Goal: Communication & Community: Ask a question

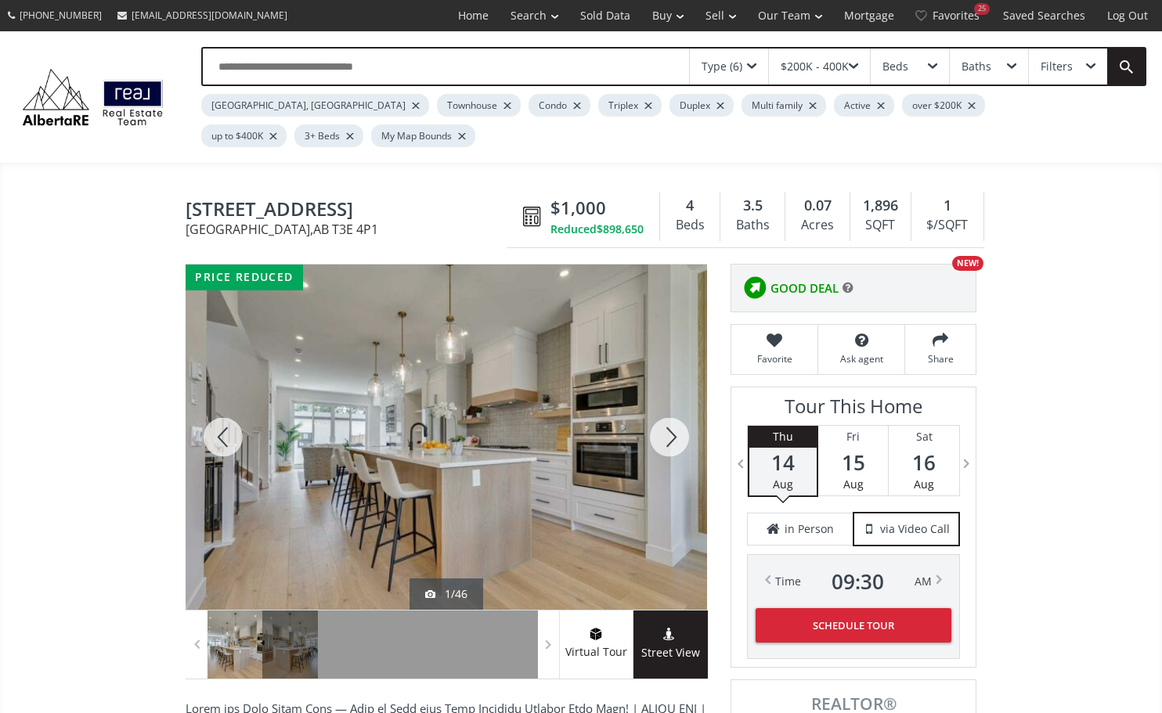
click at [674, 440] on div at bounding box center [669, 437] width 75 height 345
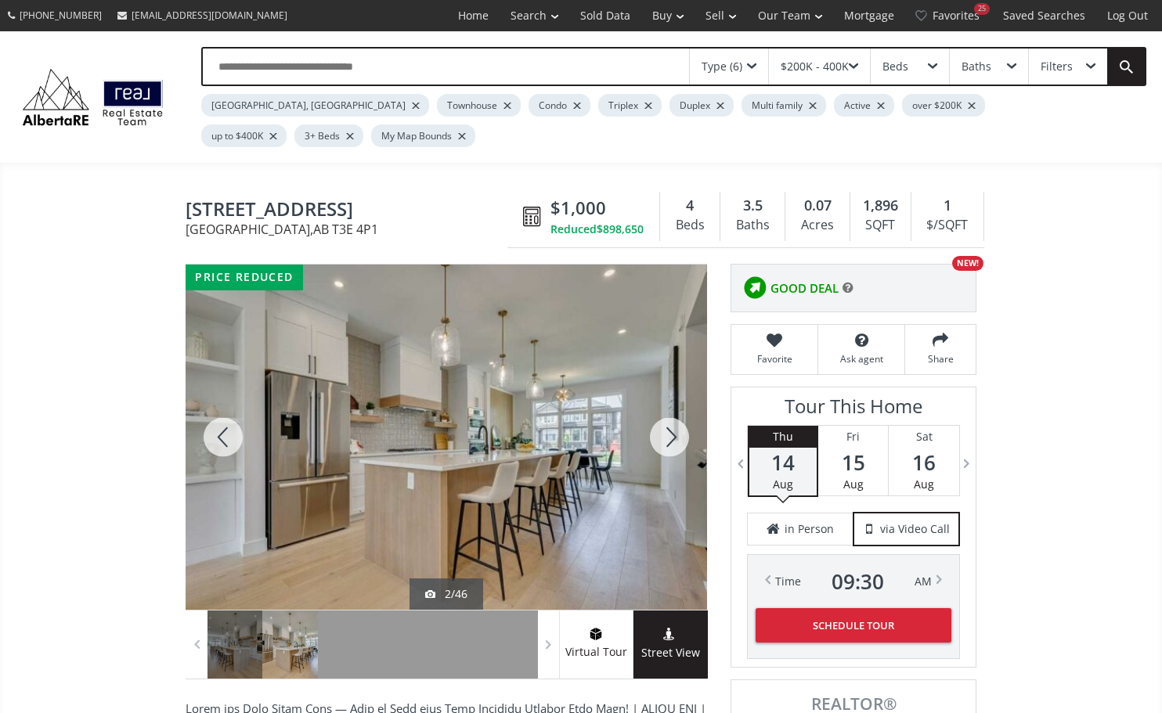
click at [674, 440] on div at bounding box center [669, 437] width 75 height 345
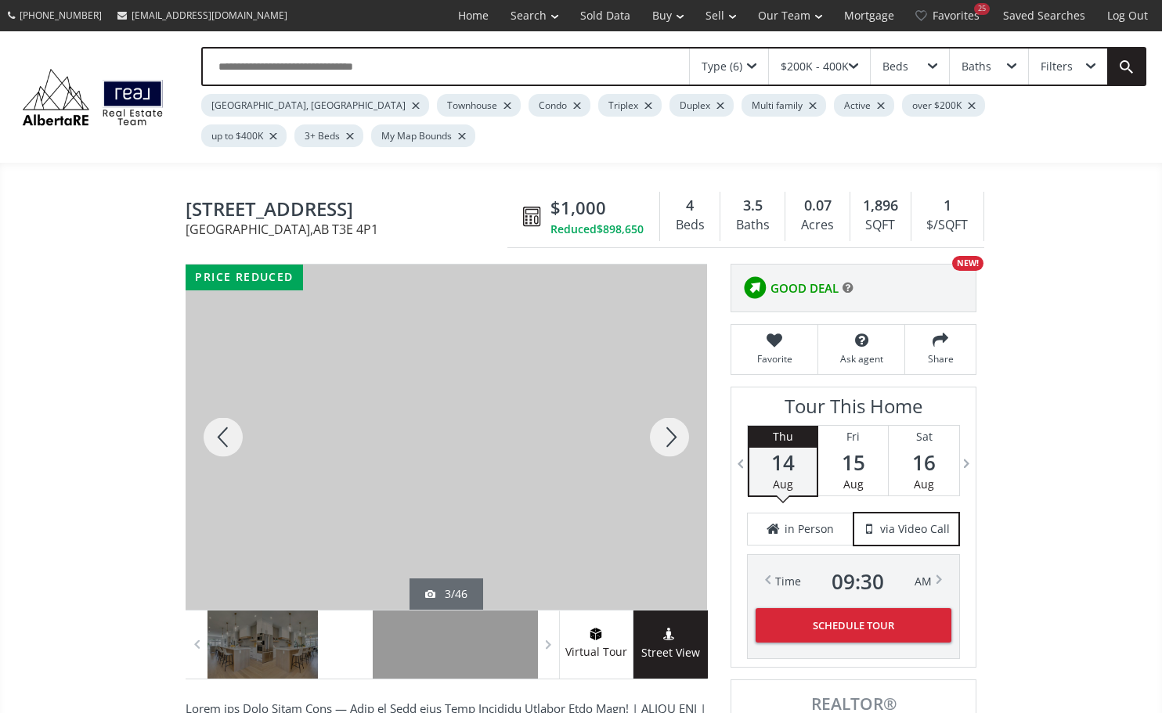
click at [674, 440] on div at bounding box center [669, 437] width 75 height 345
click at [670, 445] on div at bounding box center [669, 437] width 75 height 345
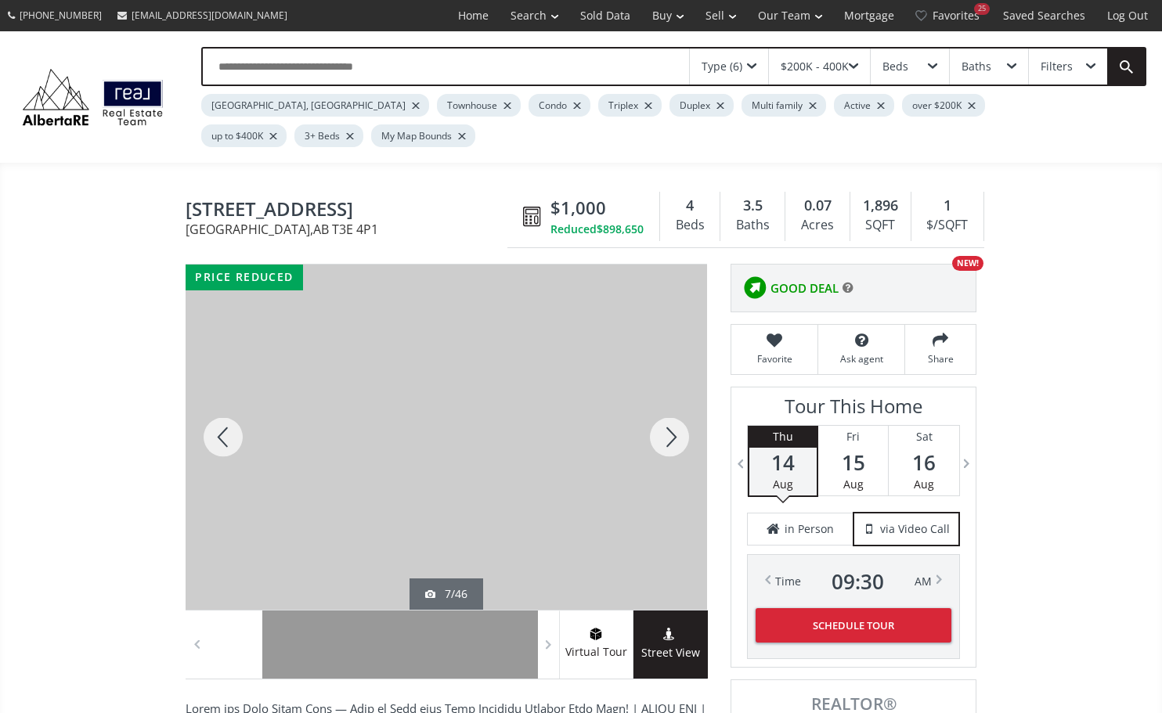
click at [670, 445] on div at bounding box center [669, 437] width 75 height 345
click at [669, 445] on div at bounding box center [669, 437] width 75 height 345
click at [668, 446] on div at bounding box center [669, 437] width 75 height 345
click at [667, 446] on div at bounding box center [669, 437] width 75 height 345
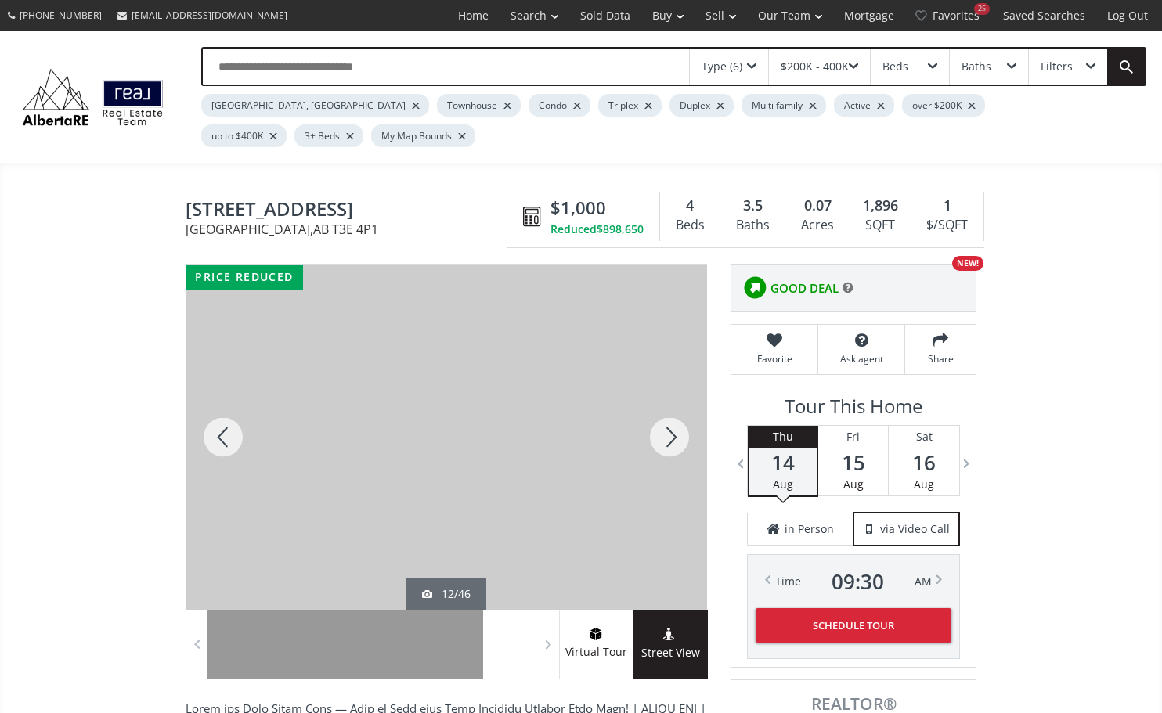
click at [667, 446] on div at bounding box center [669, 437] width 75 height 345
click at [666, 446] on div at bounding box center [669, 437] width 75 height 345
click at [233, 438] on div at bounding box center [223, 437] width 75 height 345
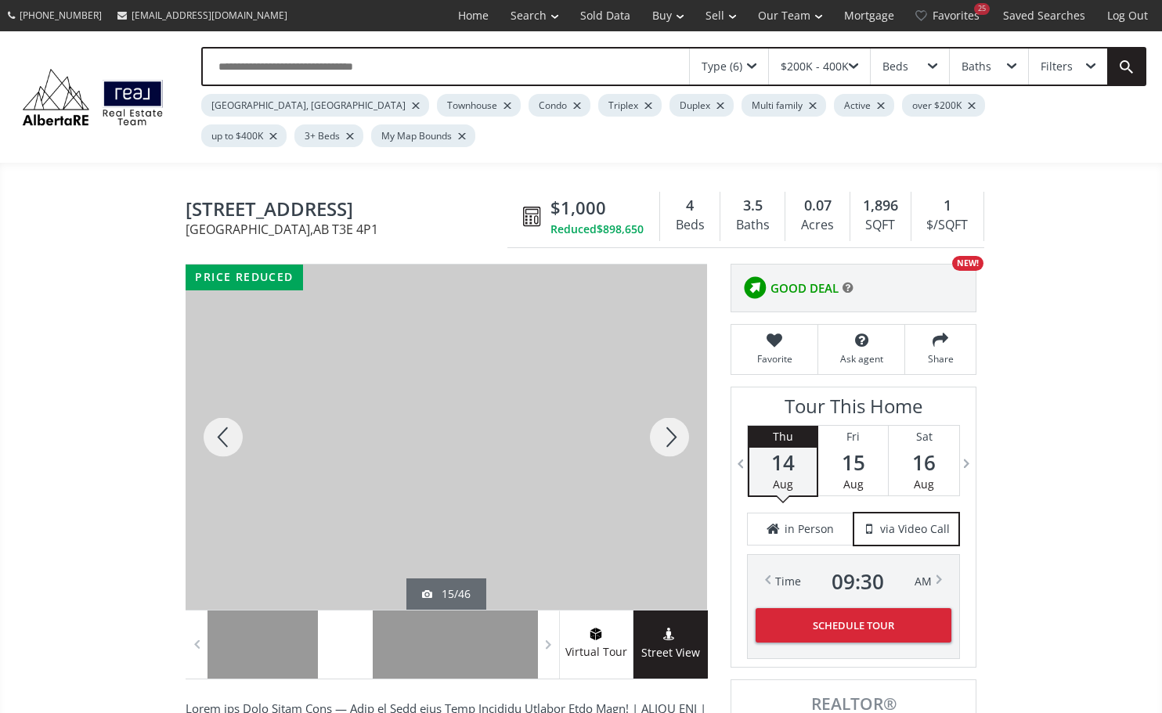
click at [679, 432] on div at bounding box center [669, 437] width 75 height 345
click at [677, 430] on div at bounding box center [669, 437] width 75 height 345
click at [677, 431] on div at bounding box center [669, 437] width 75 height 345
click at [677, 432] on div at bounding box center [669, 437] width 75 height 345
click at [677, 433] on div at bounding box center [669, 437] width 75 height 345
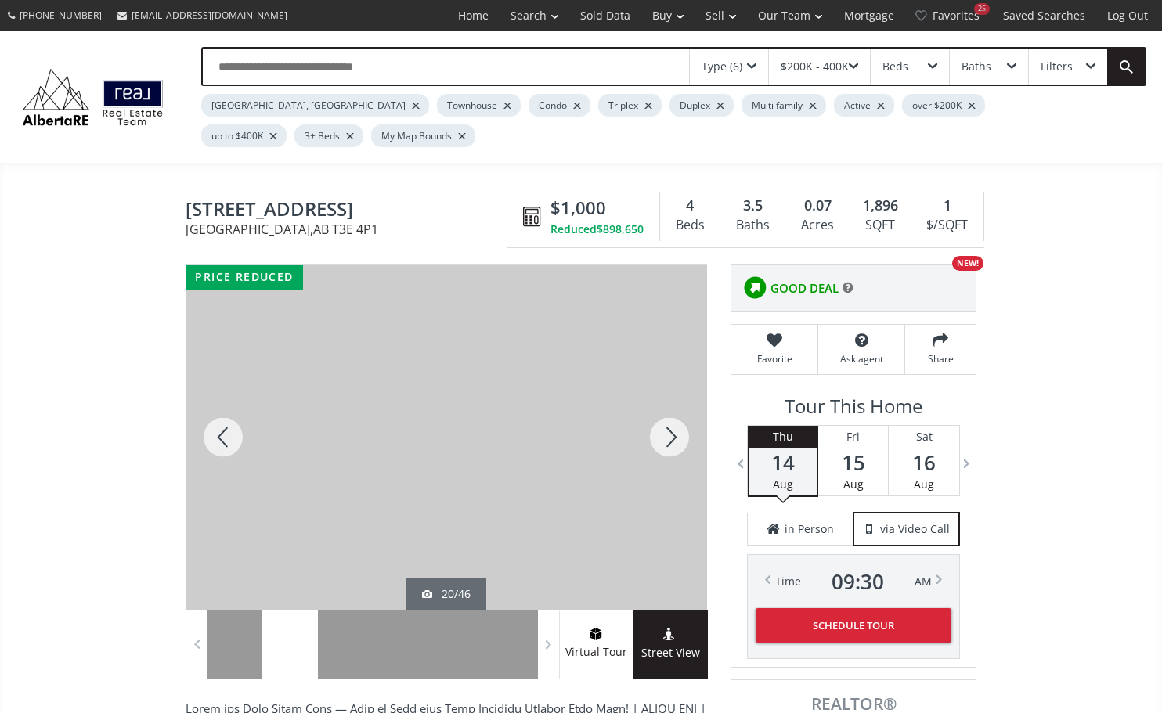
click at [677, 433] on div at bounding box center [669, 437] width 75 height 345
click at [677, 434] on div at bounding box center [669, 437] width 75 height 345
click at [677, 435] on div at bounding box center [669, 437] width 75 height 345
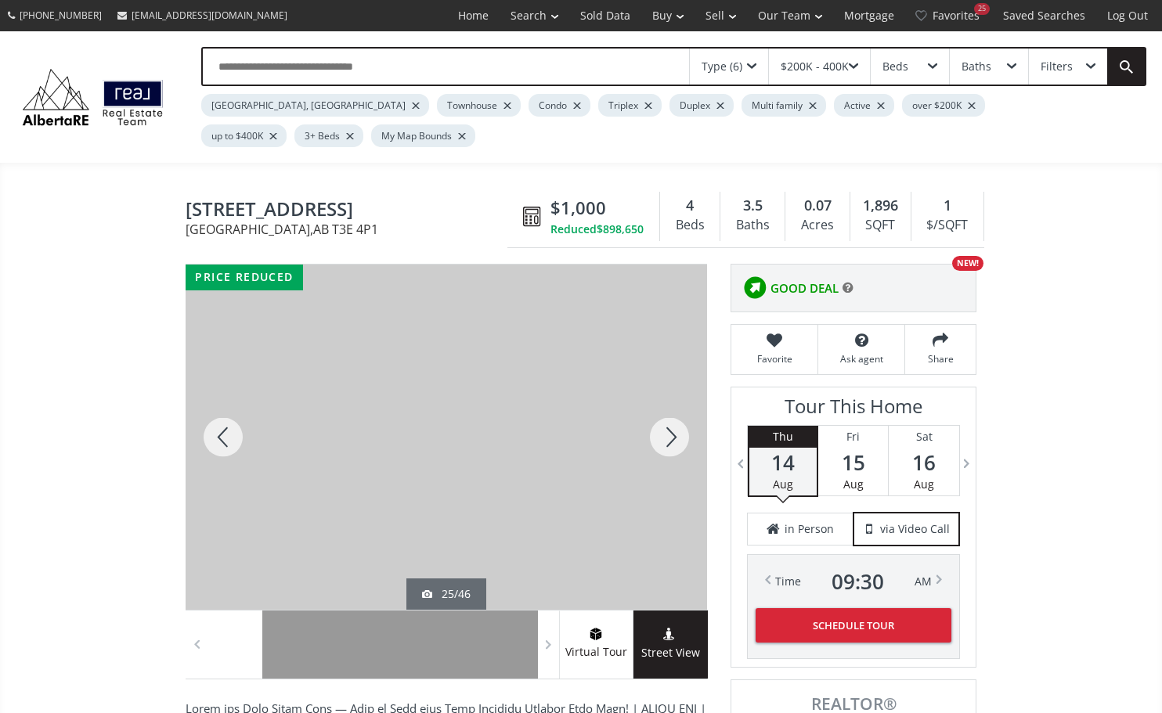
click at [677, 435] on div at bounding box center [669, 437] width 75 height 345
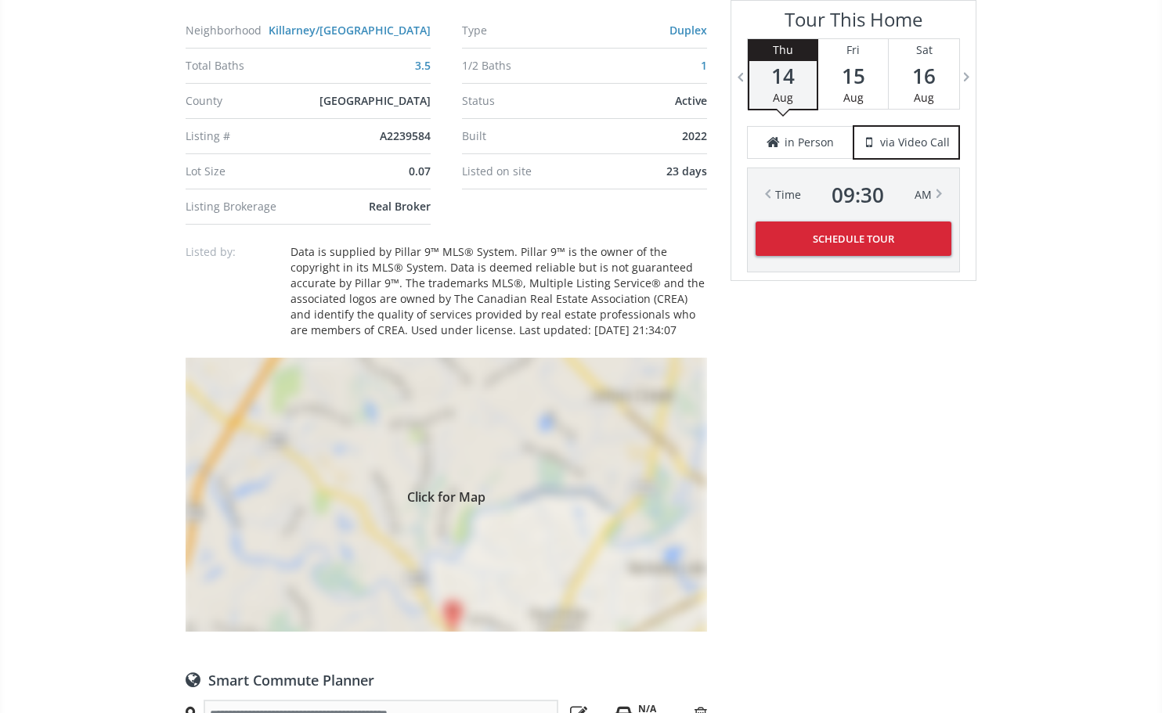
scroll to position [1222, 0]
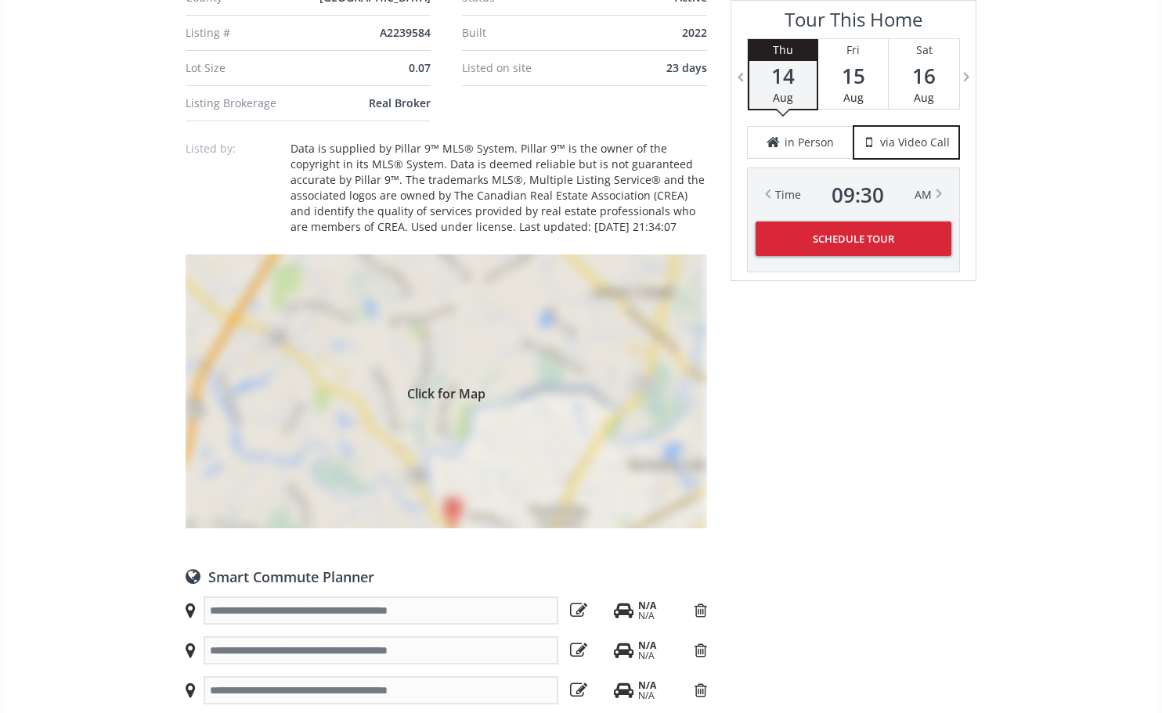
click at [451, 508] on div "Click for Map" at bounding box center [447, 392] width 522 height 274
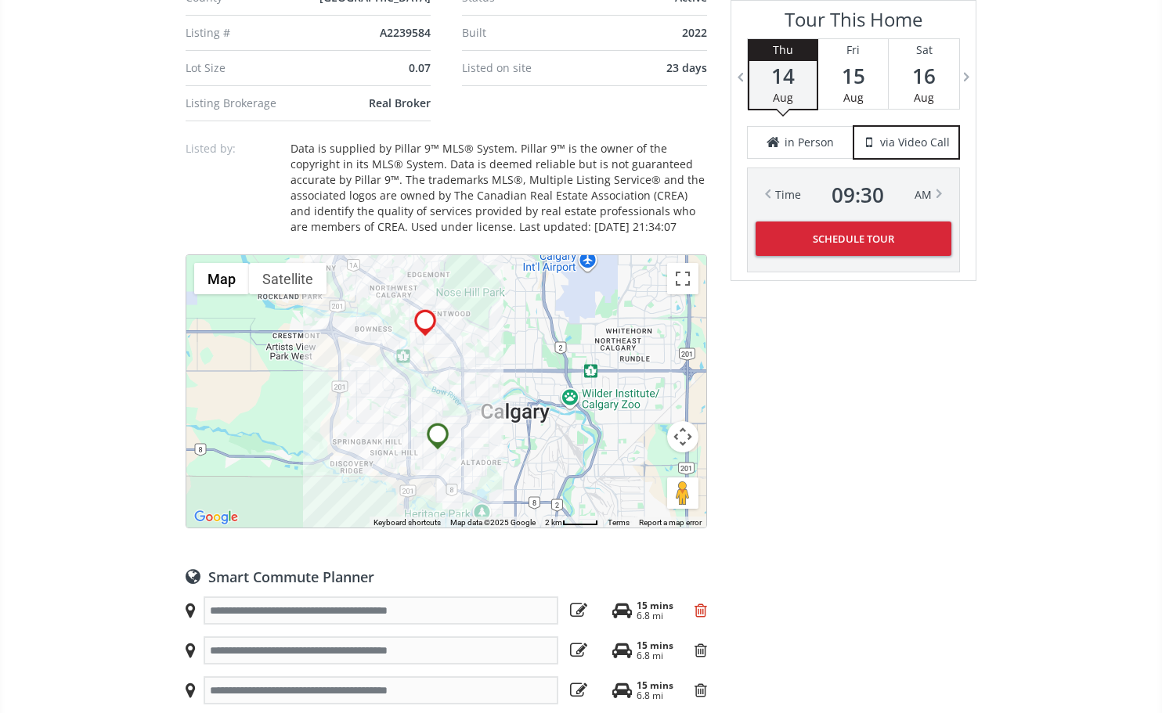
click at [696, 607] on icon at bounding box center [701, 611] width 13 height 16
click at [701, 609] on icon at bounding box center [701, 611] width 13 height 16
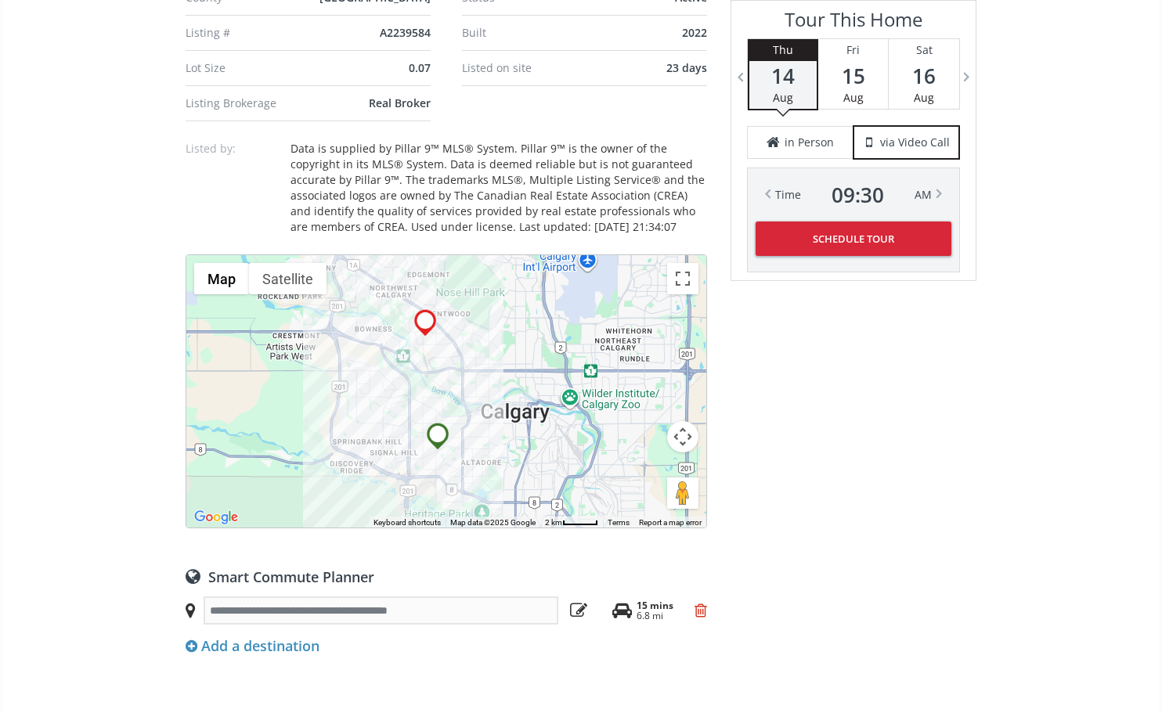
click at [701, 609] on icon at bounding box center [701, 611] width 13 height 16
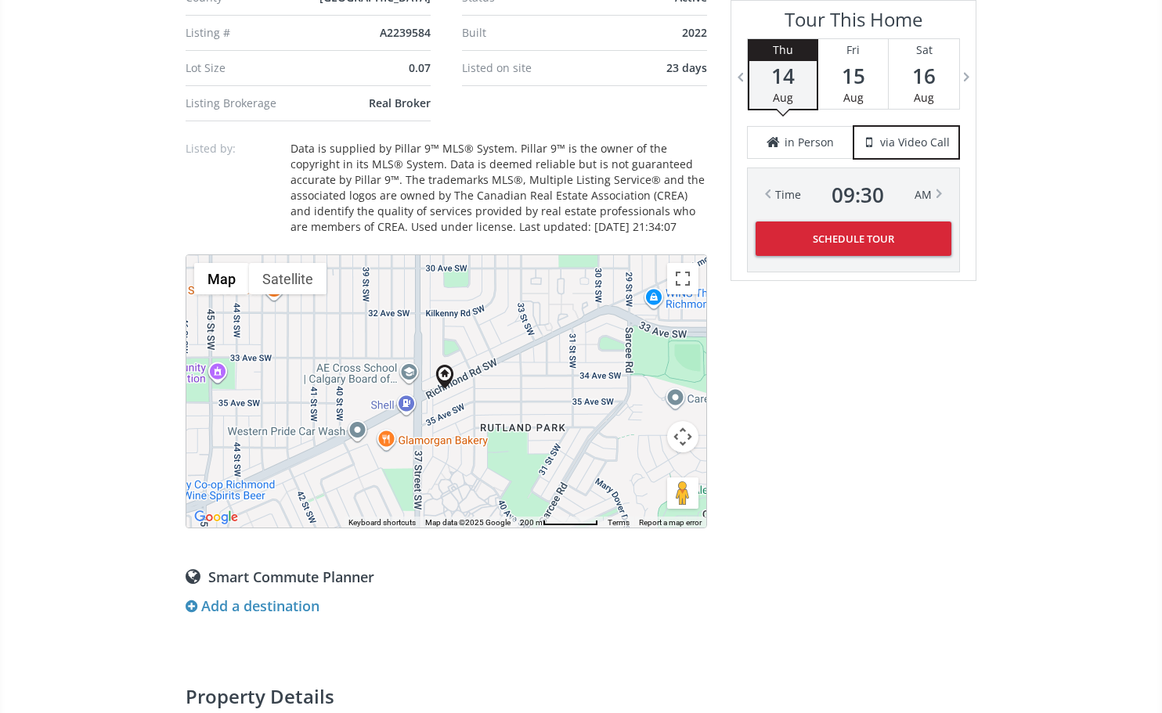
click at [683, 450] on button "Map camera controls" at bounding box center [682, 436] width 31 height 31
click at [648, 475] on button "Zoom out" at bounding box center [643, 475] width 31 height 31
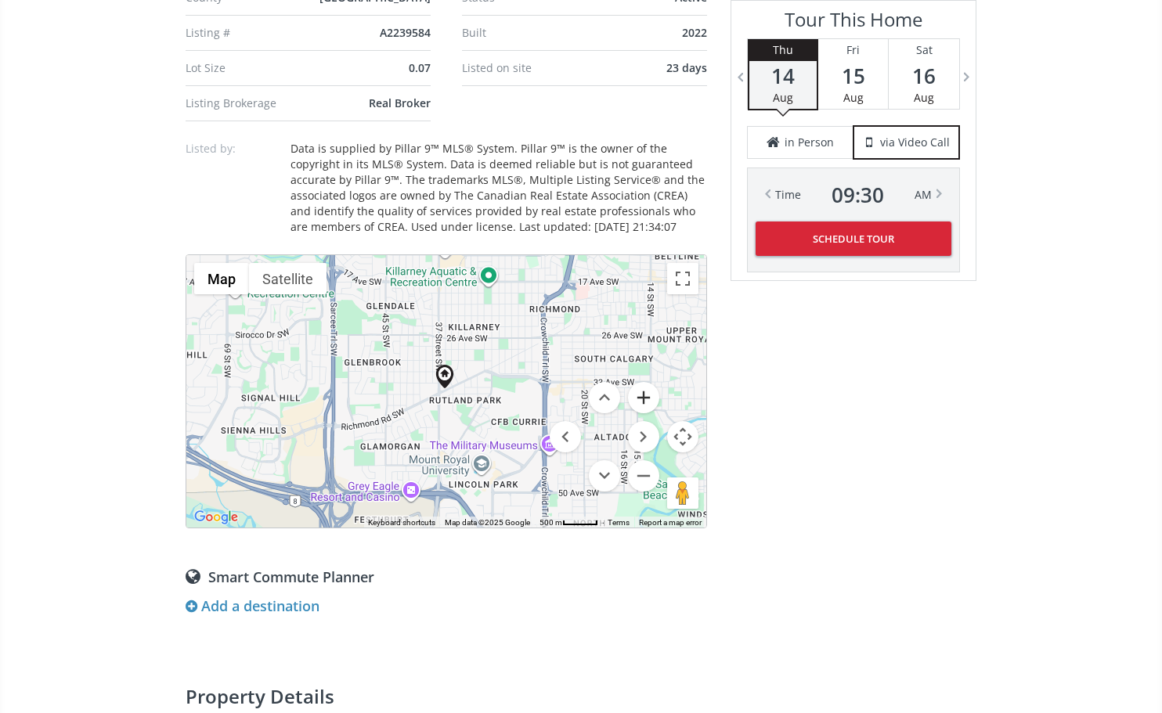
click at [639, 397] on button "Zoom in" at bounding box center [643, 397] width 31 height 31
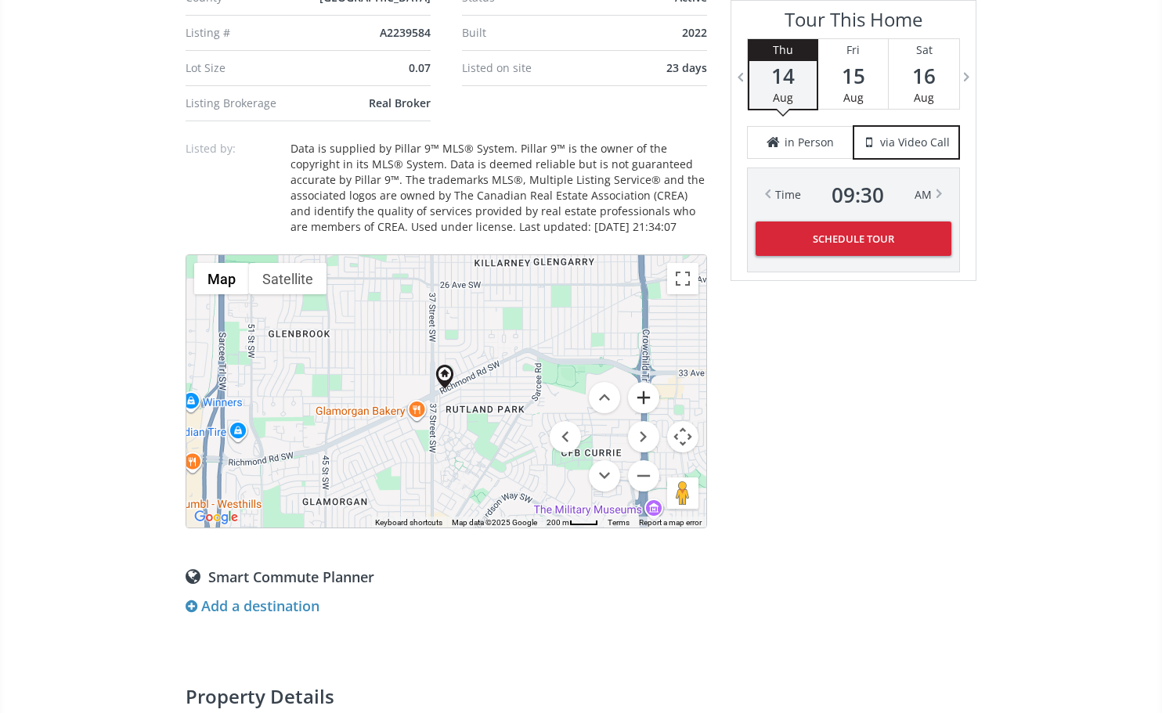
click at [639, 397] on button "Zoom in" at bounding box center [643, 397] width 31 height 31
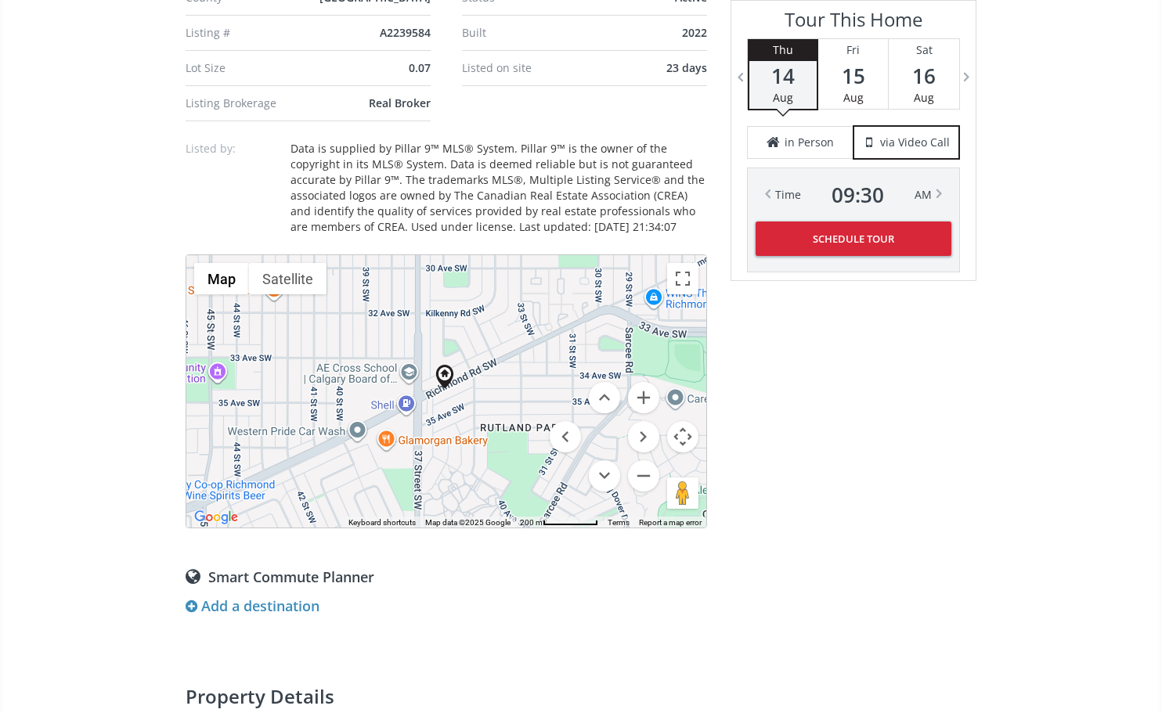
click at [288, 610] on div "Add a destination" at bounding box center [253, 607] width 134 height 20
click at [284, 605] on input "text" at bounding box center [381, 611] width 355 height 28
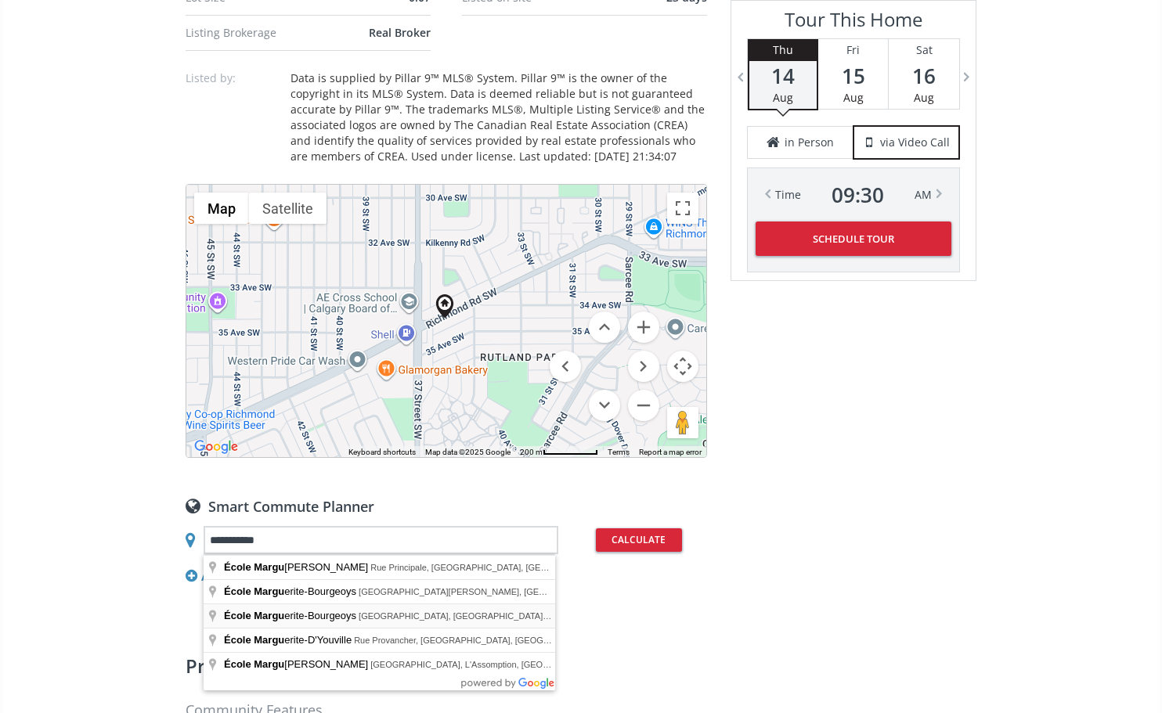
scroll to position [1316, 0]
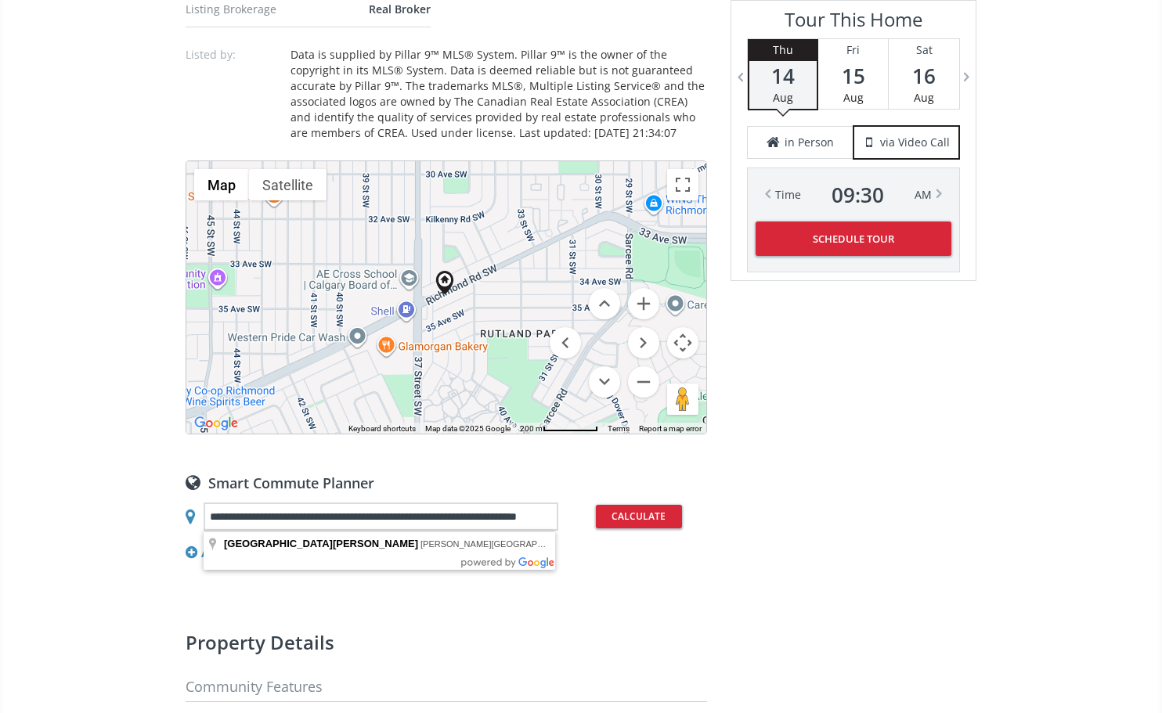
drag, startPoint x: 360, startPoint y: 540, endPoint x: 421, endPoint y: 543, distance: 61.2
type input "**********"
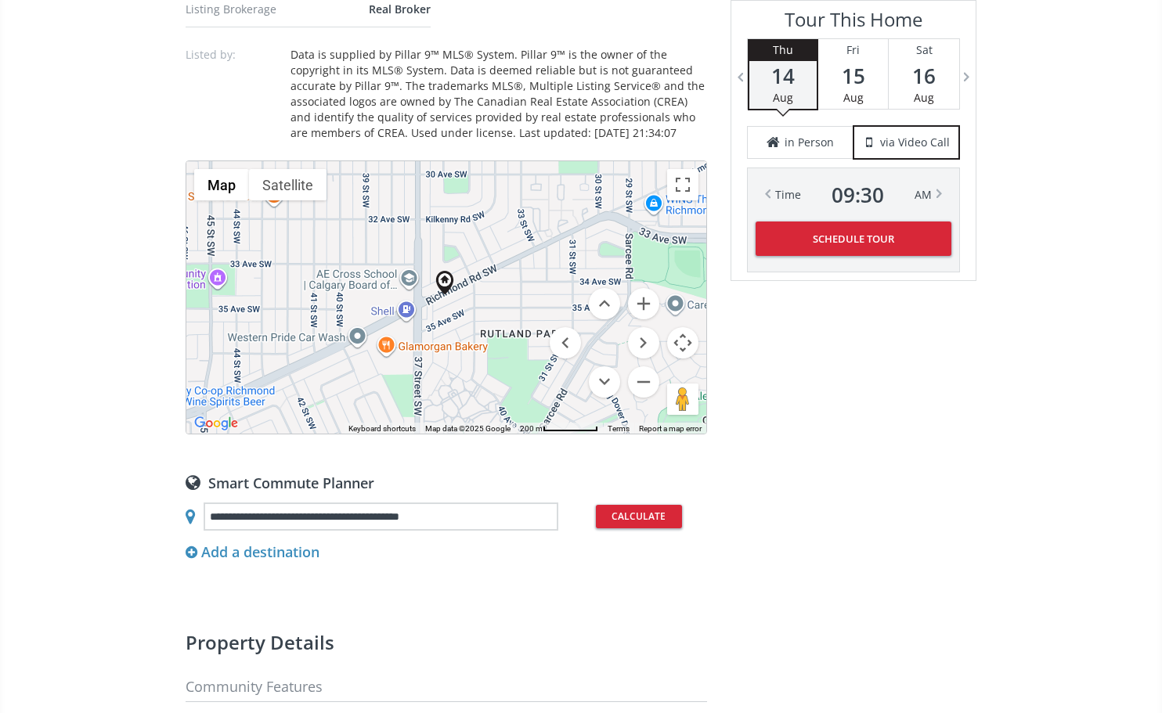
click at [611, 519] on button "Calculate" at bounding box center [639, 516] width 86 height 23
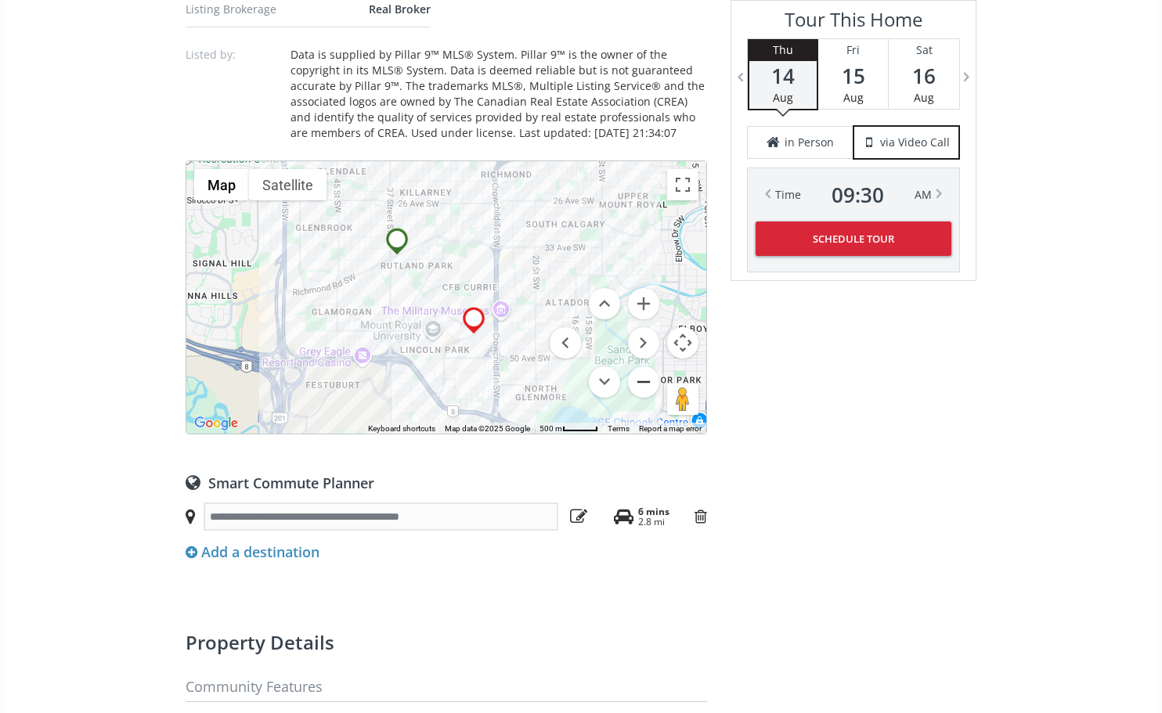
click at [636, 390] on button "Zoom out" at bounding box center [643, 381] width 31 height 31
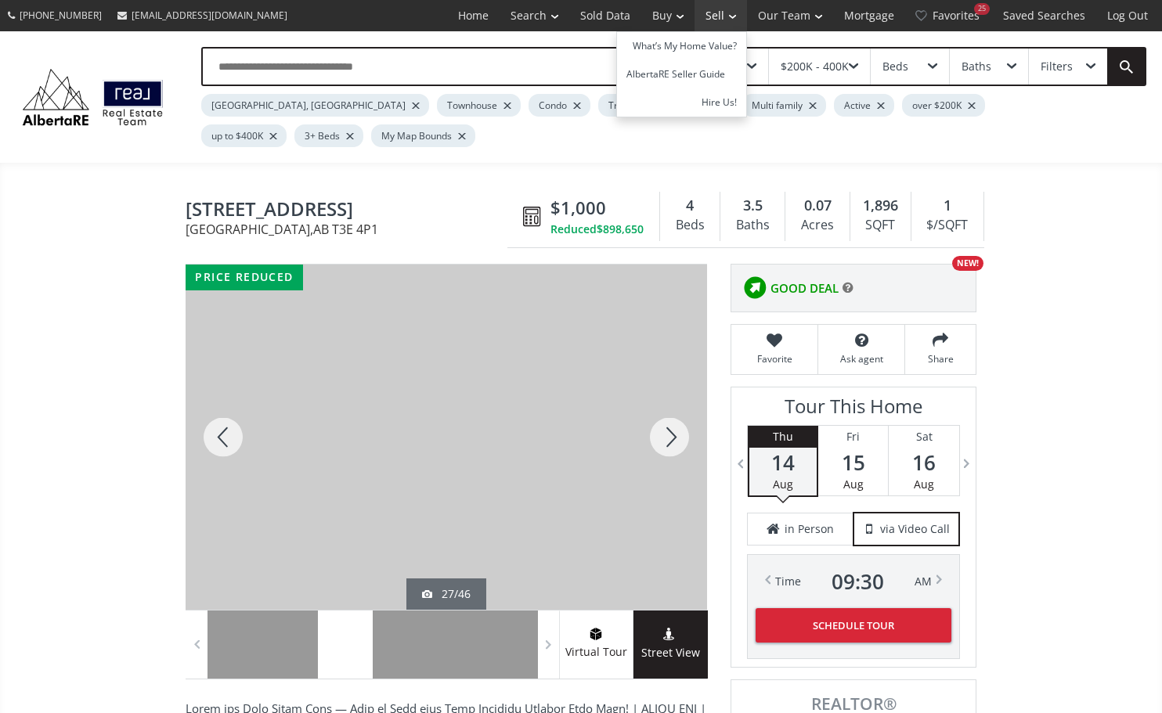
scroll to position [0, 0]
click at [230, 435] on div at bounding box center [223, 437] width 75 height 345
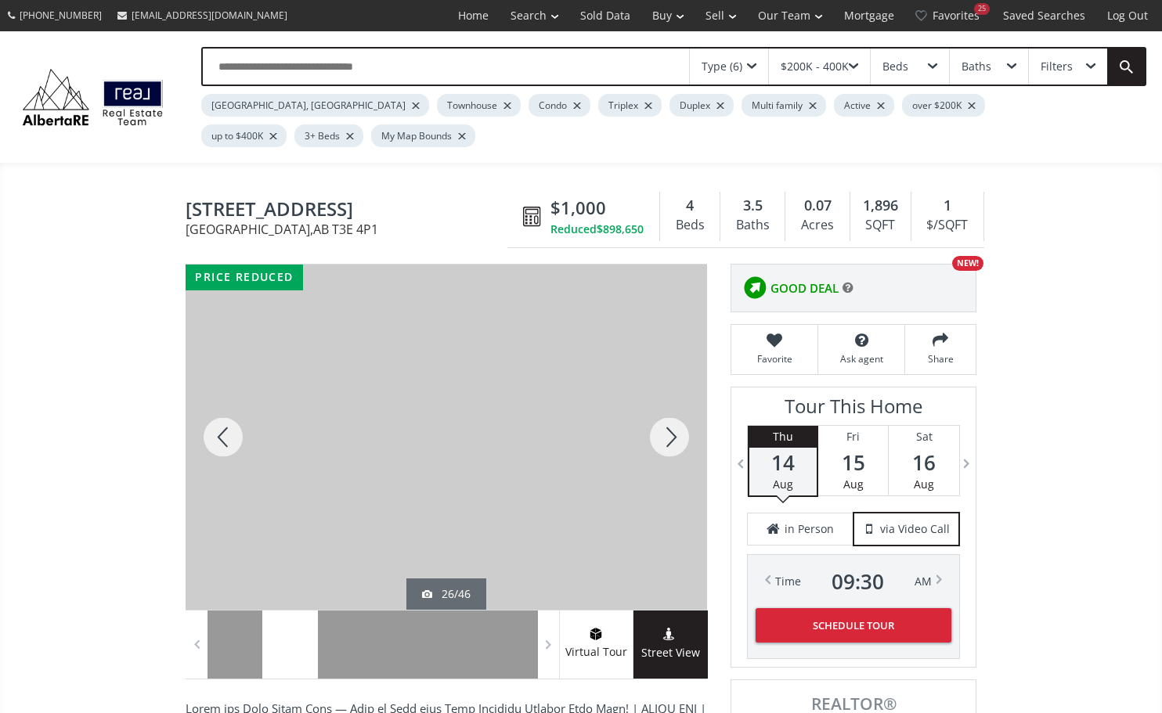
click at [230, 435] on div at bounding box center [223, 437] width 75 height 345
click at [231, 428] on div at bounding box center [223, 437] width 75 height 345
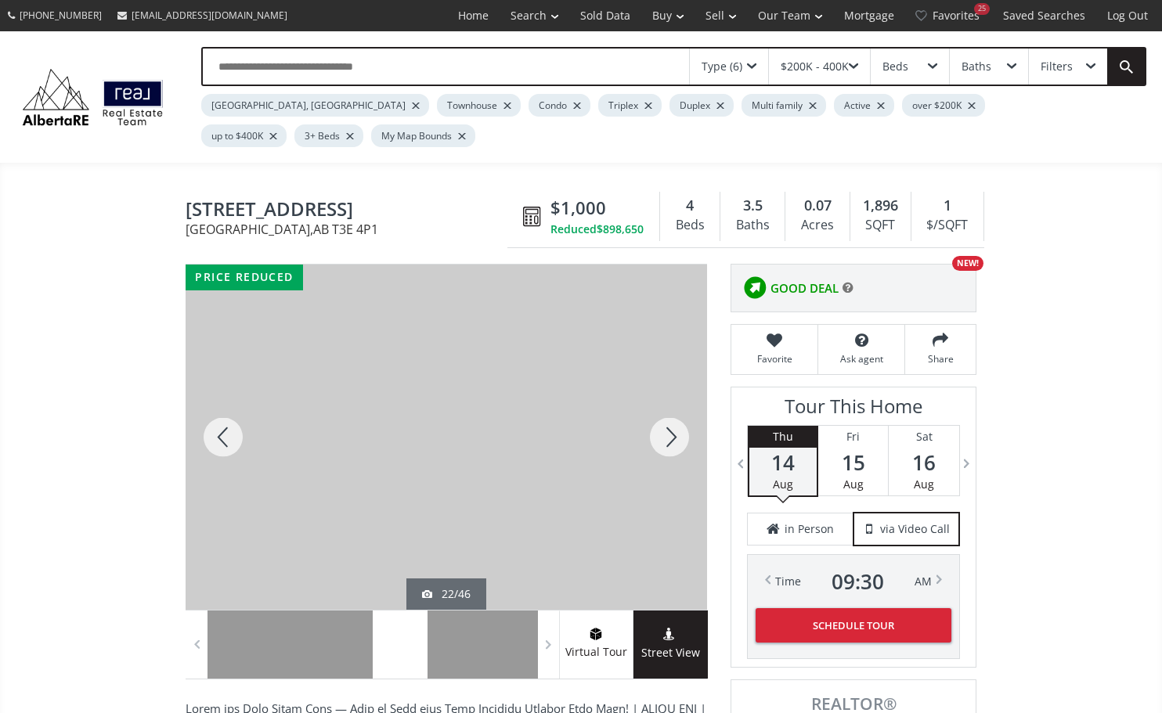
click at [231, 428] on div at bounding box center [223, 437] width 75 height 345
click at [232, 428] on div at bounding box center [223, 437] width 75 height 345
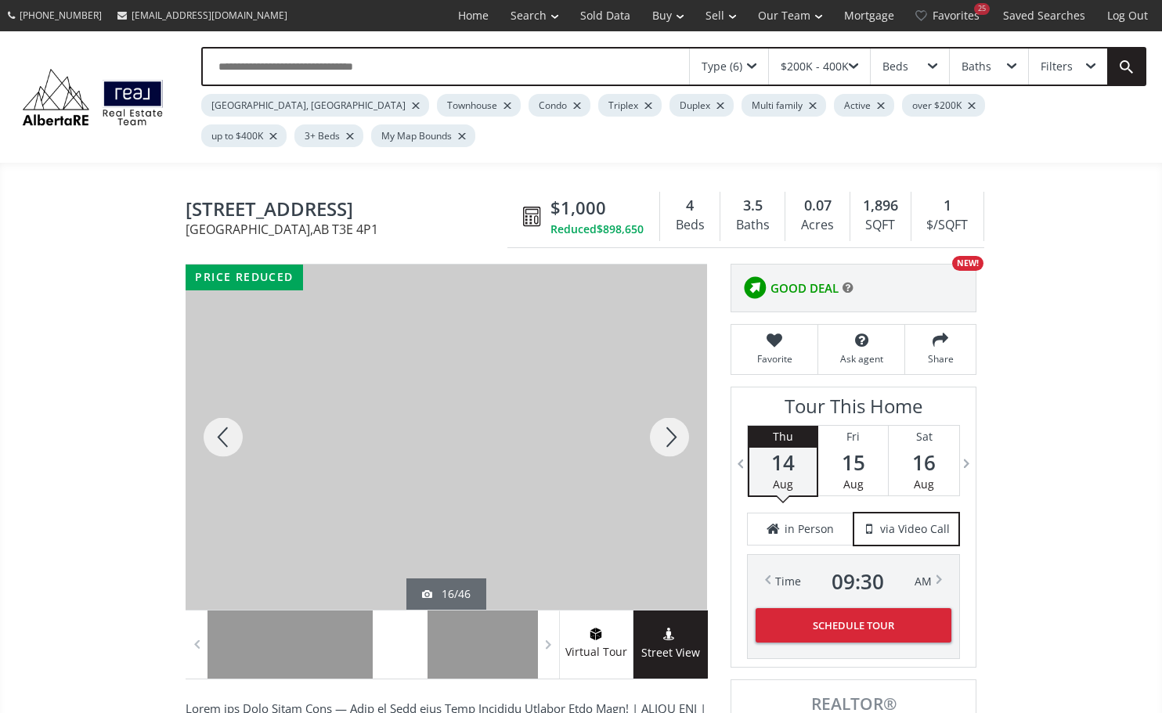
click at [232, 428] on div at bounding box center [223, 437] width 75 height 345
click at [673, 428] on div at bounding box center [669, 437] width 75 height 345
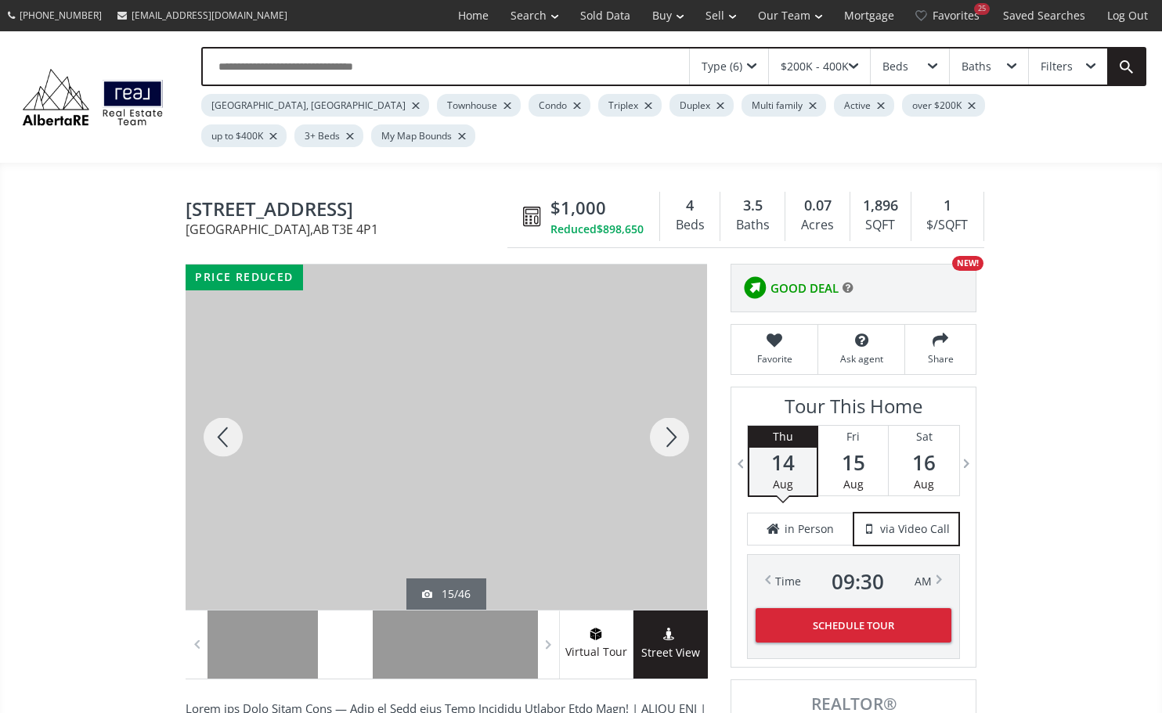
click at [673, 428] on div at bounding box center [669, 437] width 75 height 345
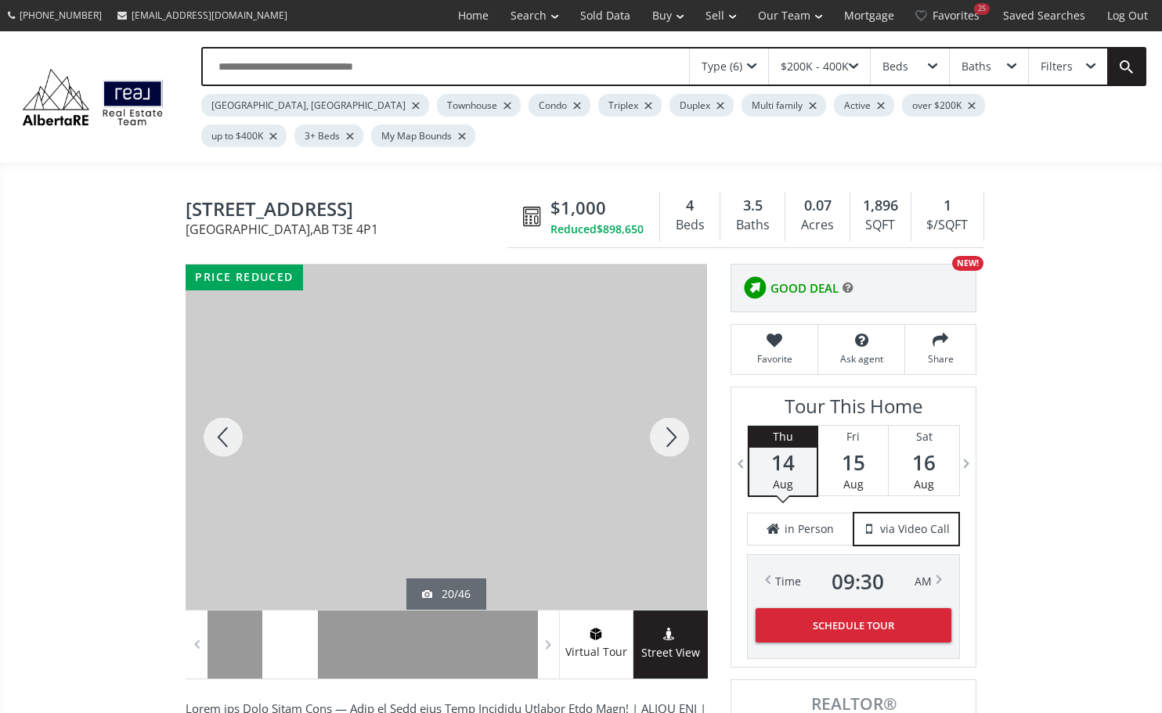
click at [673, 428] on div at bounding box center [669, 437] width 75 height 345
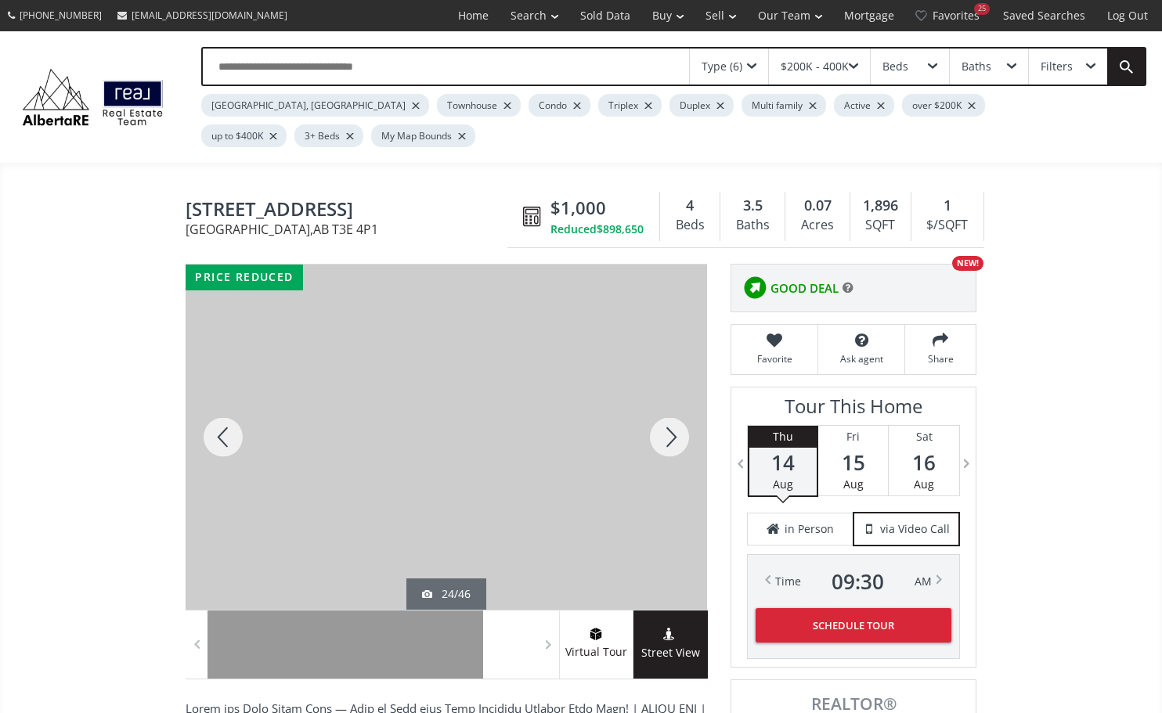
click at [673, 428] on div at bounding box center [669, 437] width 75 height 345
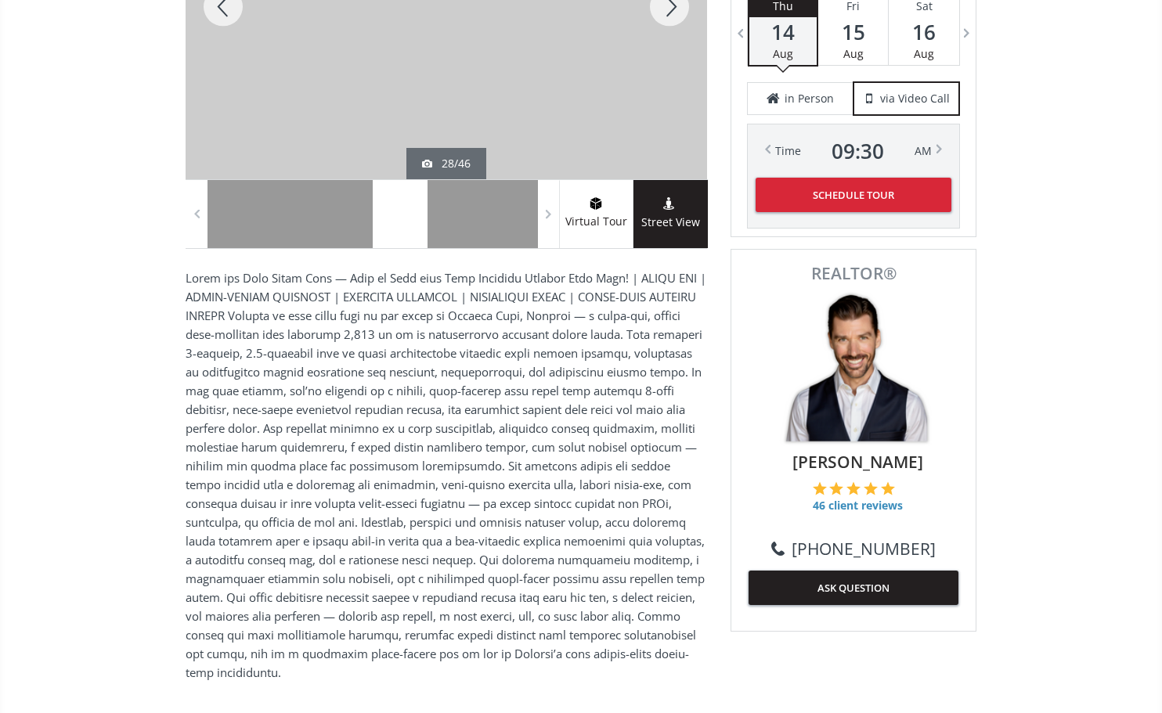
scroll to position [434, 0]
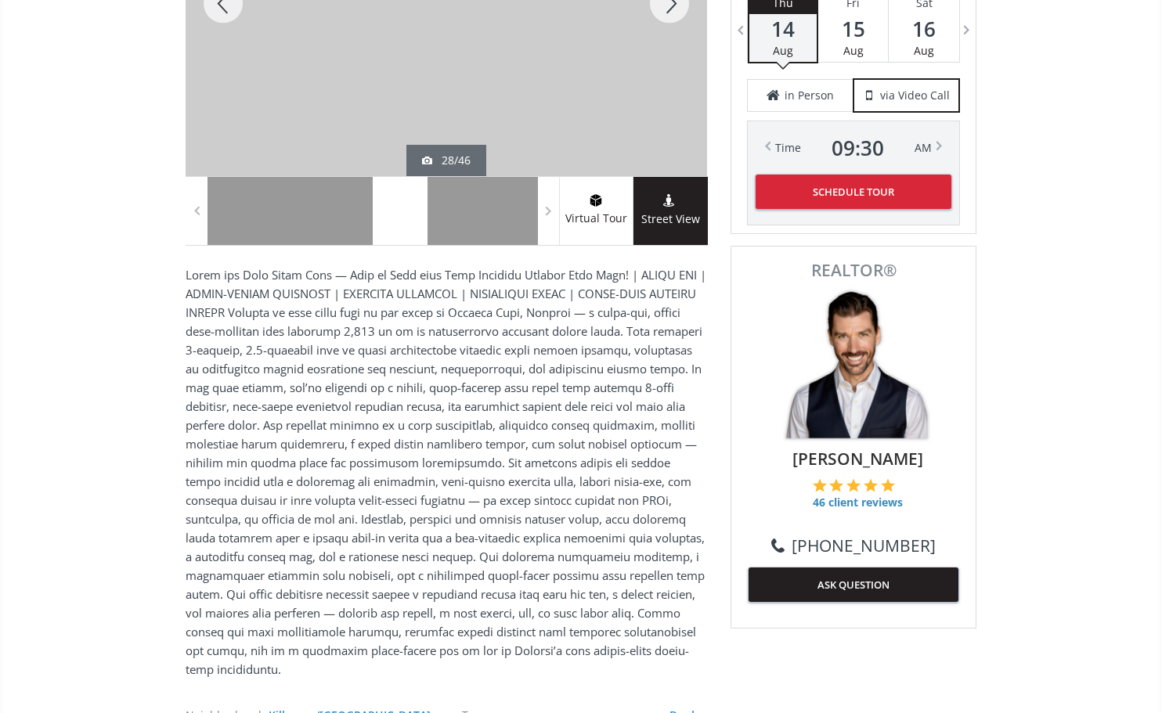
click at [790, 581] on button "ASK QUESTION" at bounding box center [854, 585] width 210 height 34
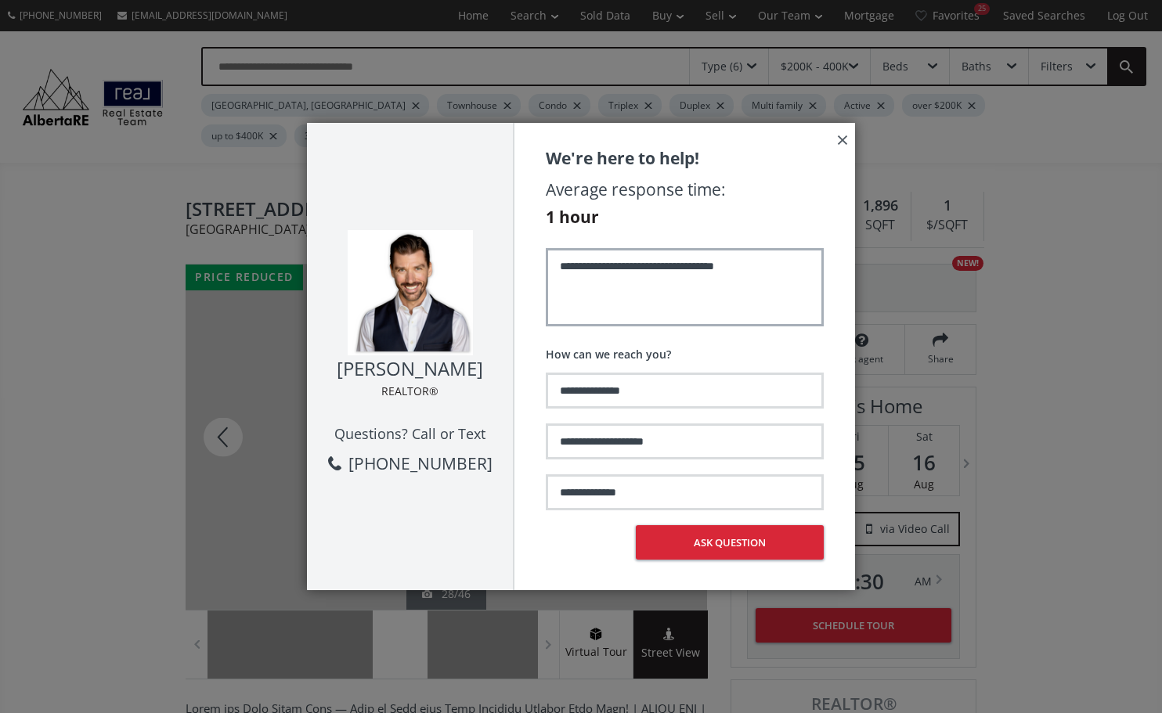
click at [786, 269] on textarea "**********" at bounding box center [685, 287] width 278 height 78
type textarea "**********"
click at [844, 145] on button "×" at bounding box center [842, 139] width 25 height 33
